Goal: Task Accomplishment & Management: Manage account settings

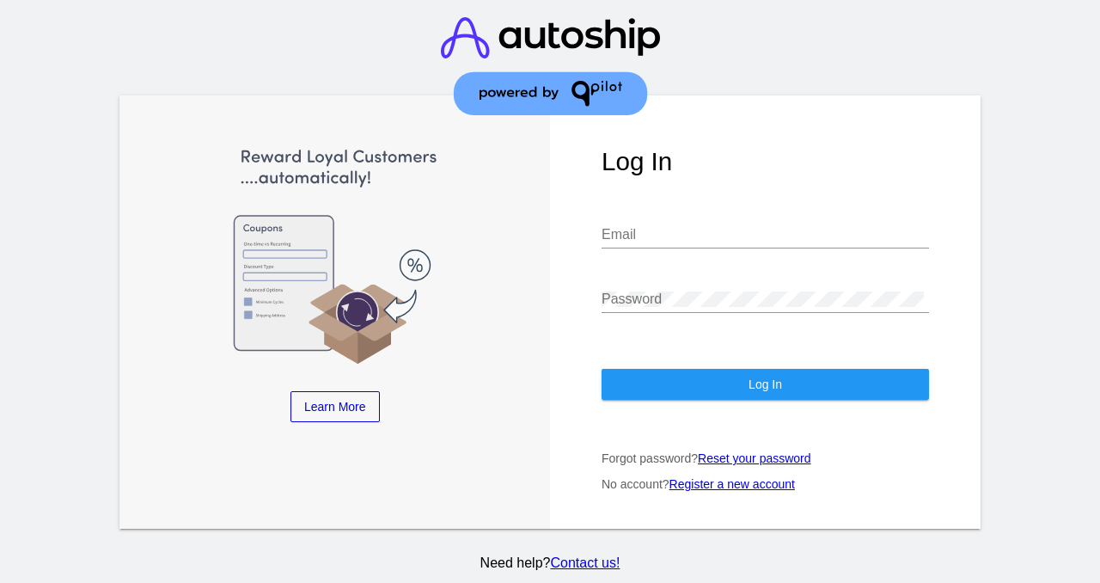
type input "[EMAIL_ADDRESS][DOMAIN_NAME]"
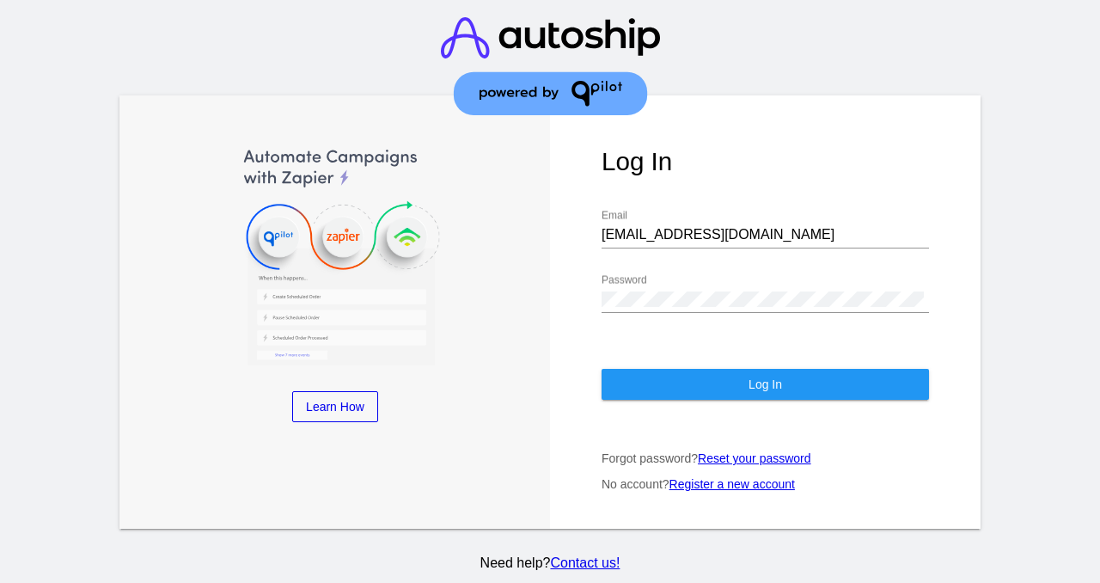
click at [729, 387] on button "Log In" at bounding box center [766, 384] width 328 height 31
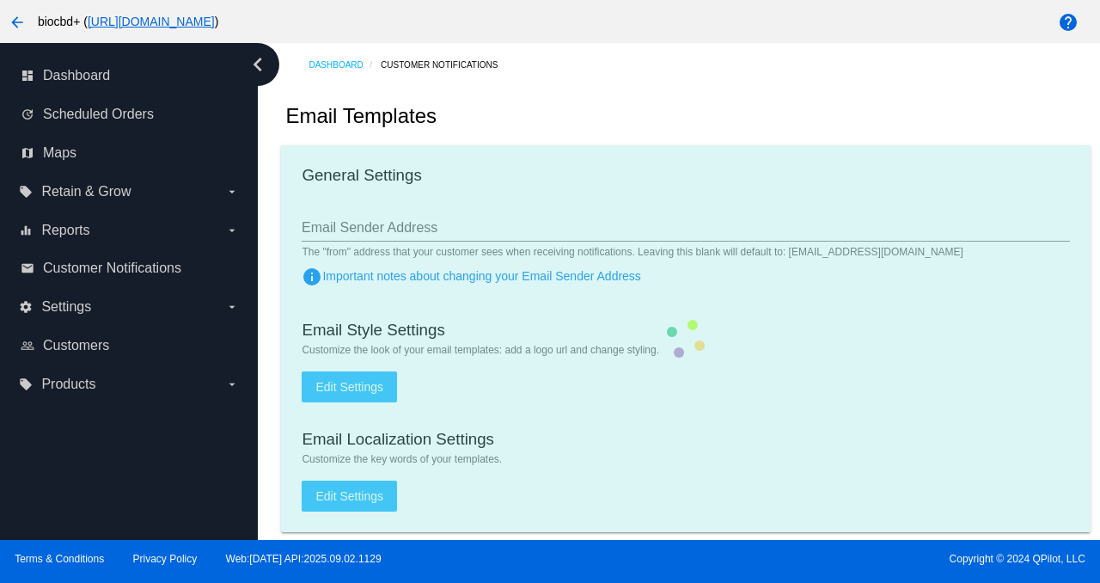
type input "[EMAIL_ADDRESS][DOMAIN_NAME]"
checkbox input "true"
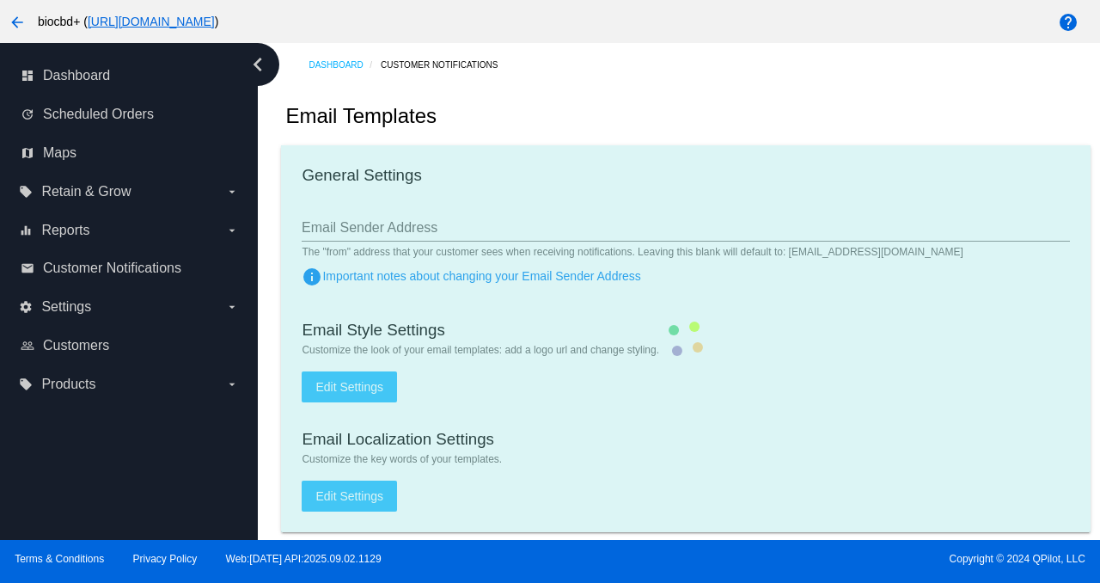
type input "[PERSON_NAME][EMAIL_ADDRESS][DOMAIN_NAME]"
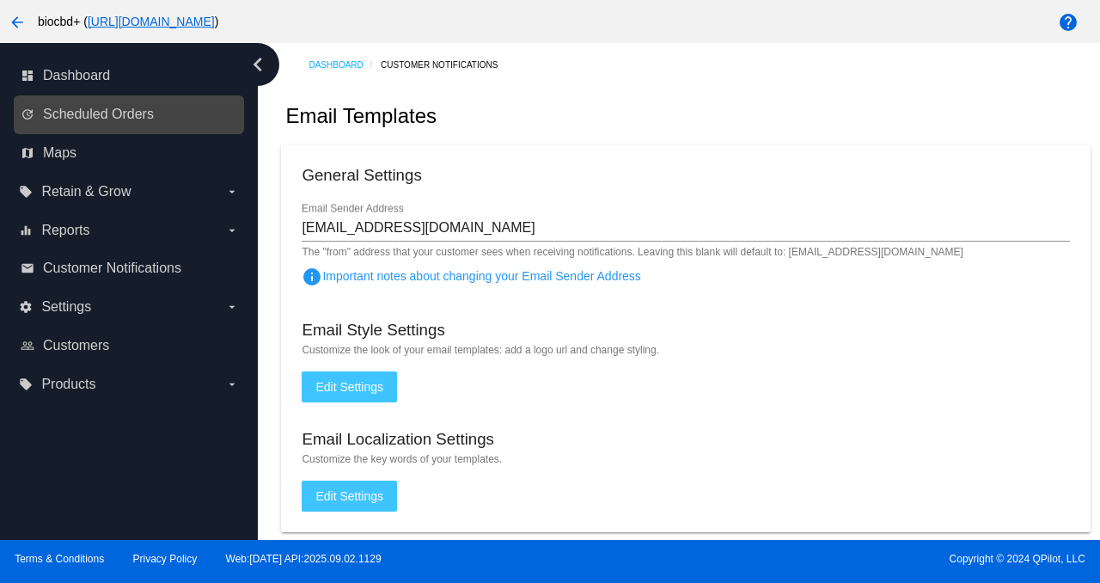
click at [215, 107] on link "update Scheduled Orders" at bounding box center [130, 115] width 218 height 28
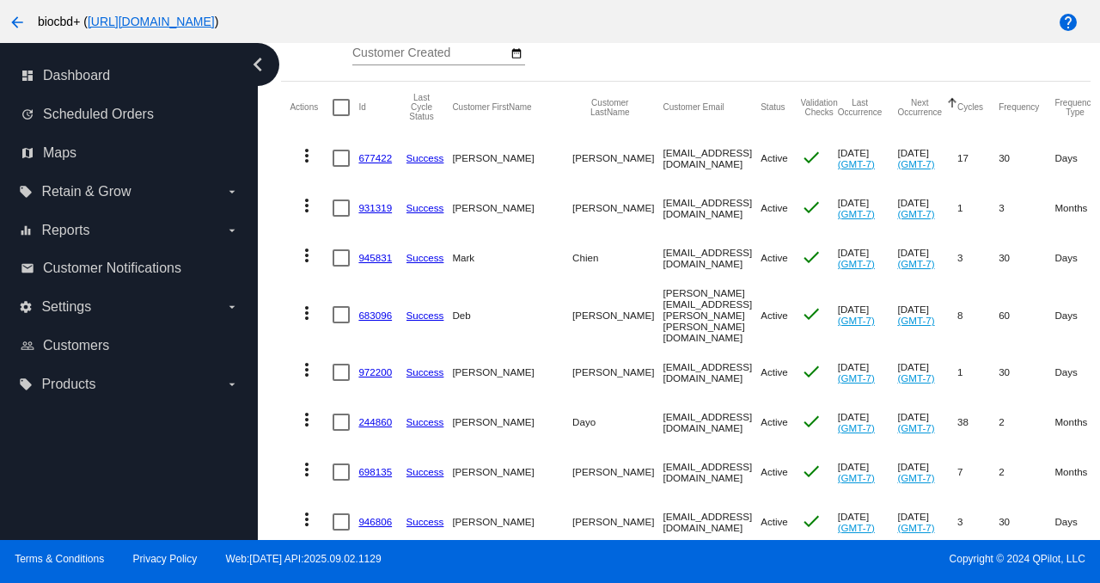
scroll to position [240, 0]
